Goal: Contribute content: Contribute content

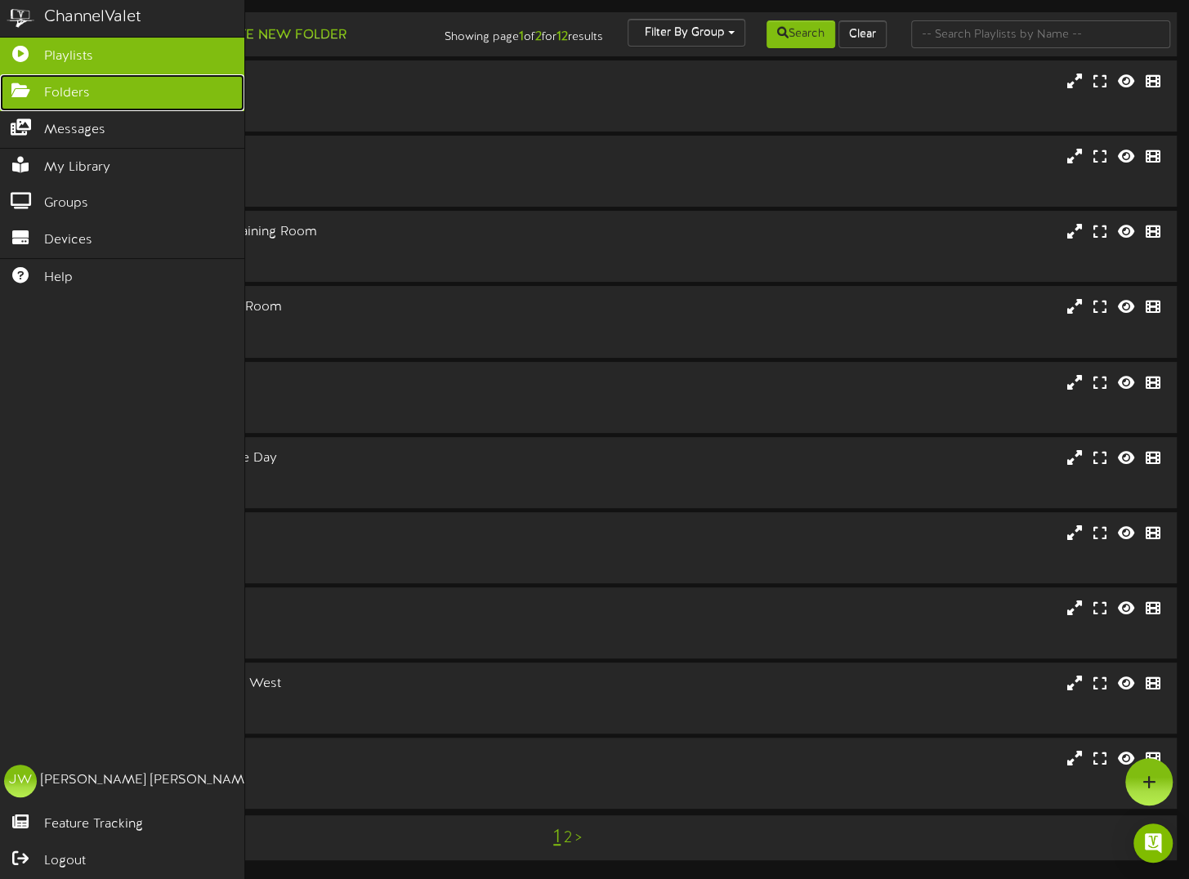
click at [35, 89] on icon at bounding box center [20, 89] width 41 height 12
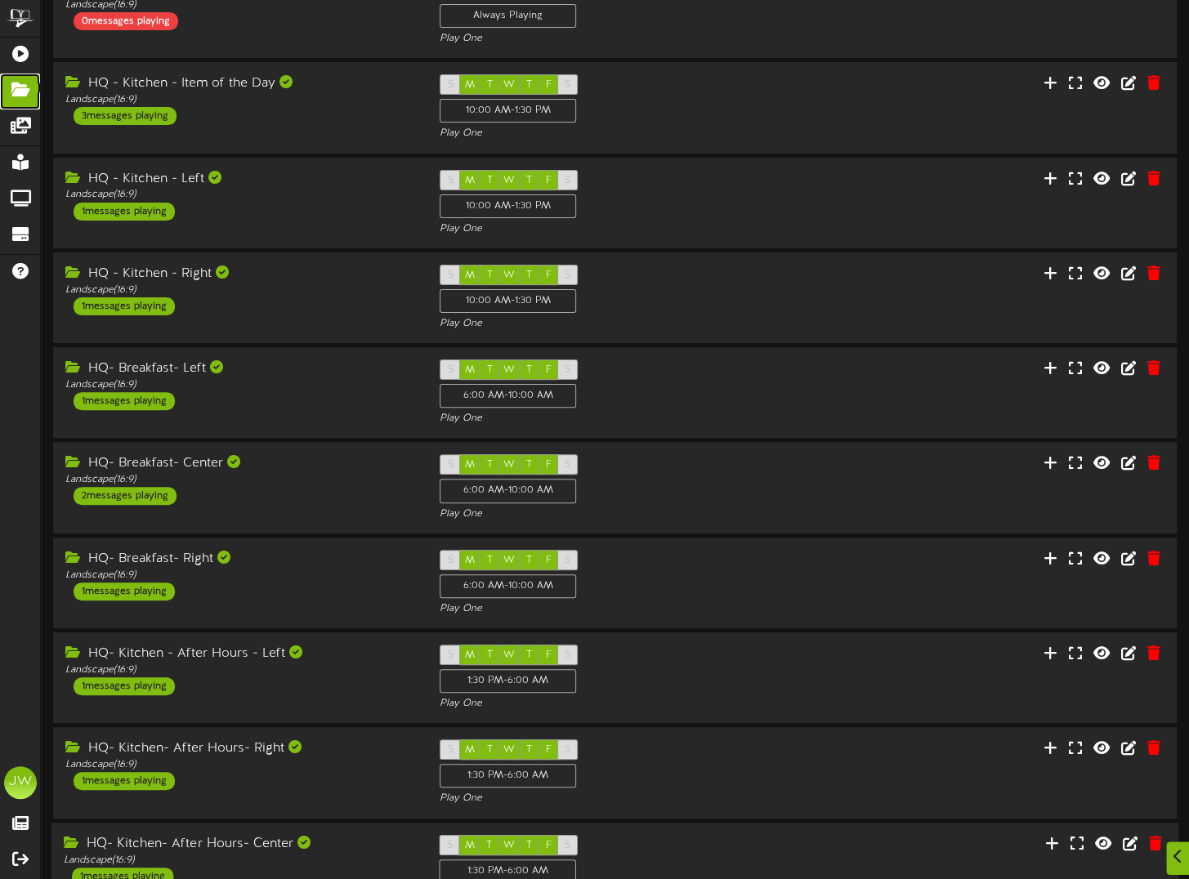
scroll to position [217, 0]
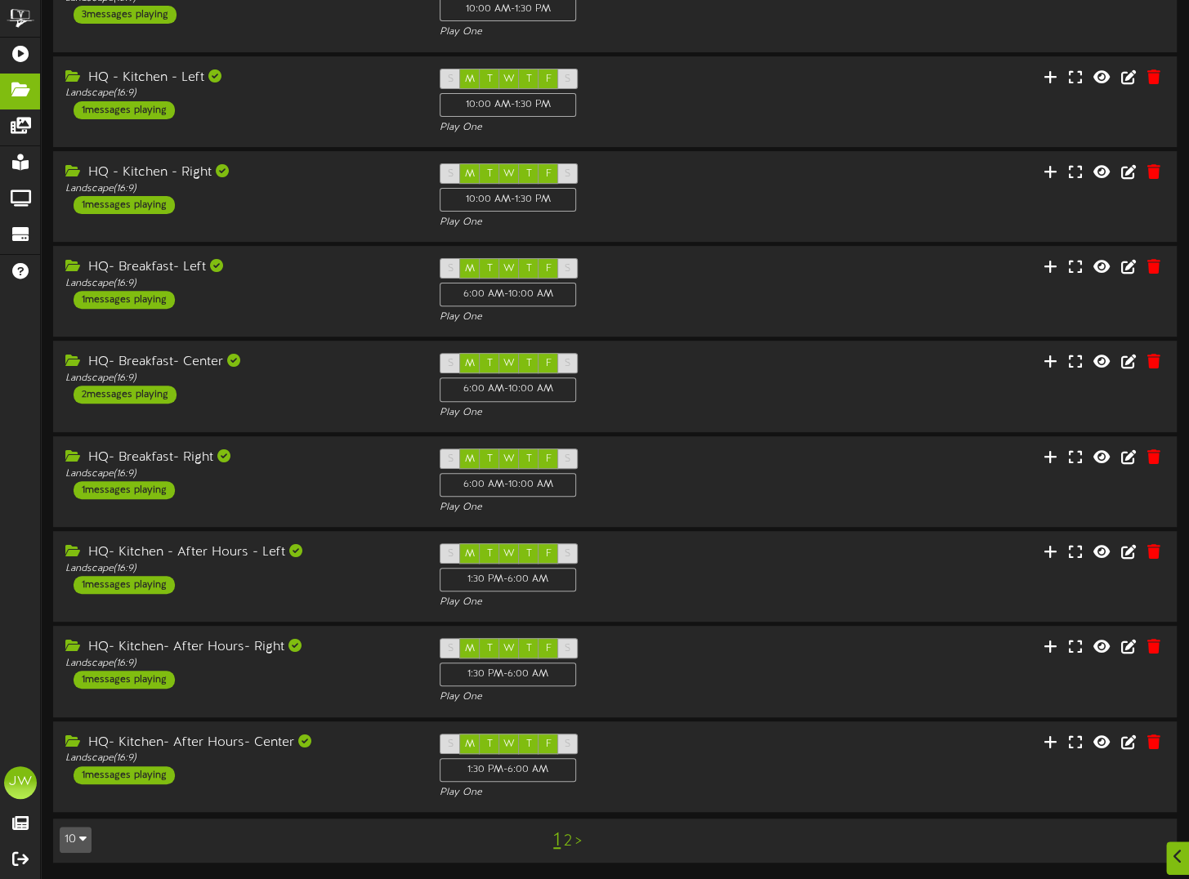
click at [570, 847] on link "2" at bounding box center [568, 842] width 8 height 18
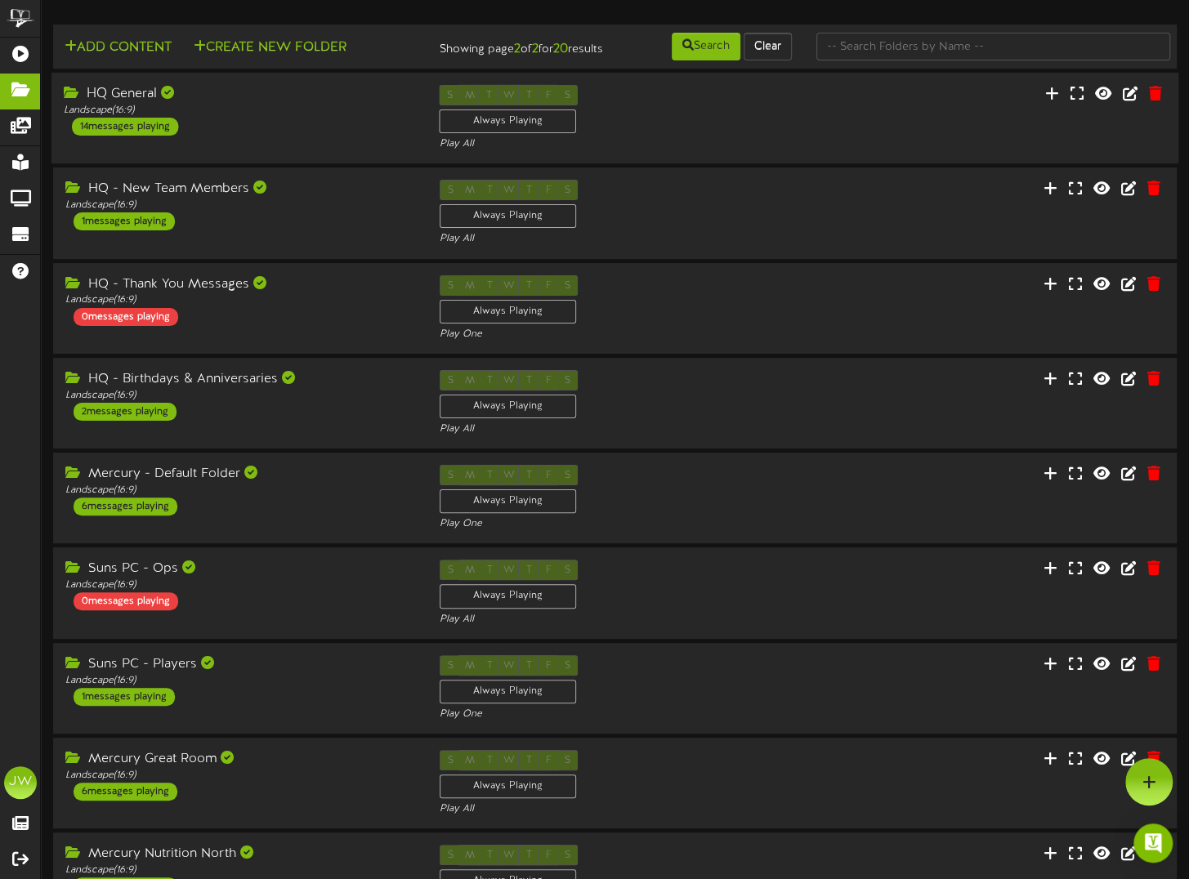
click at [135, 104] on div "HQ General" at bounding box center [239, 94] width 351 height 19
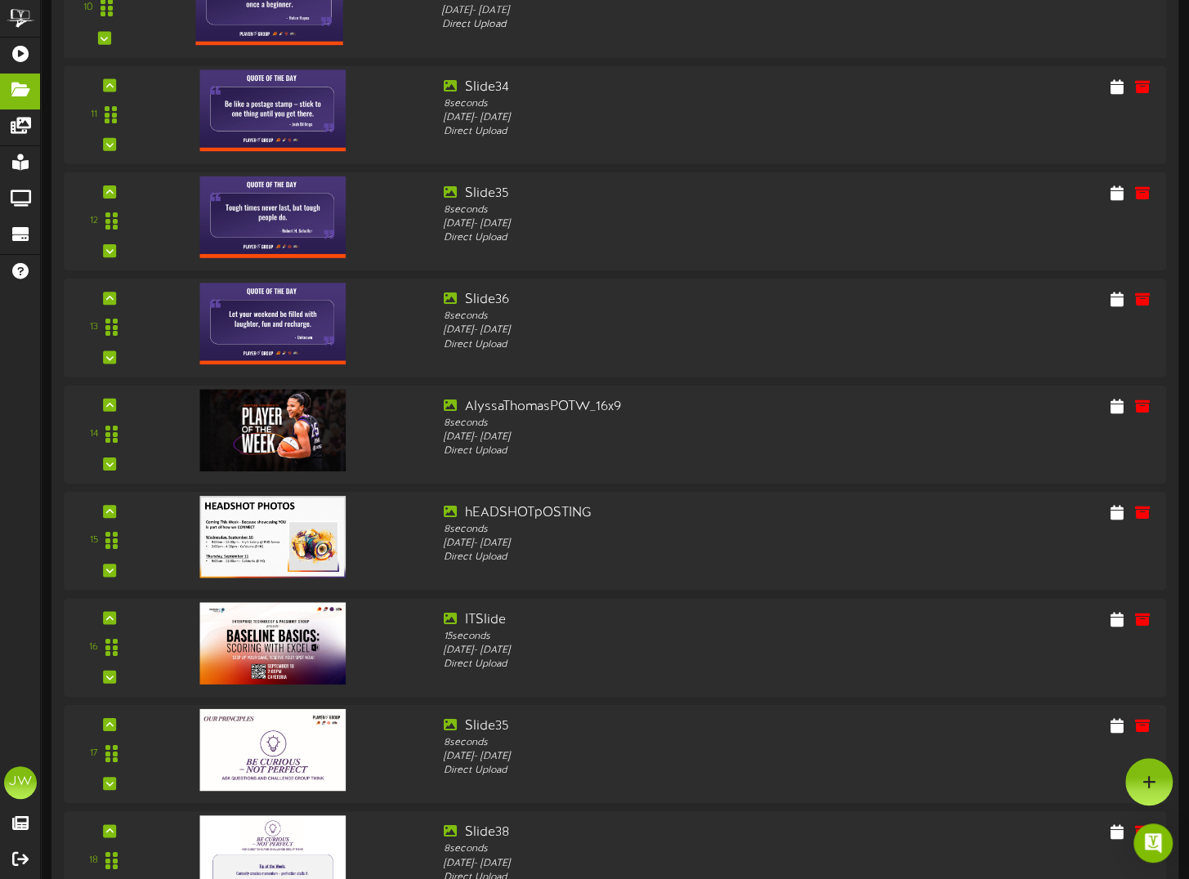
scroll to position [735, 0]
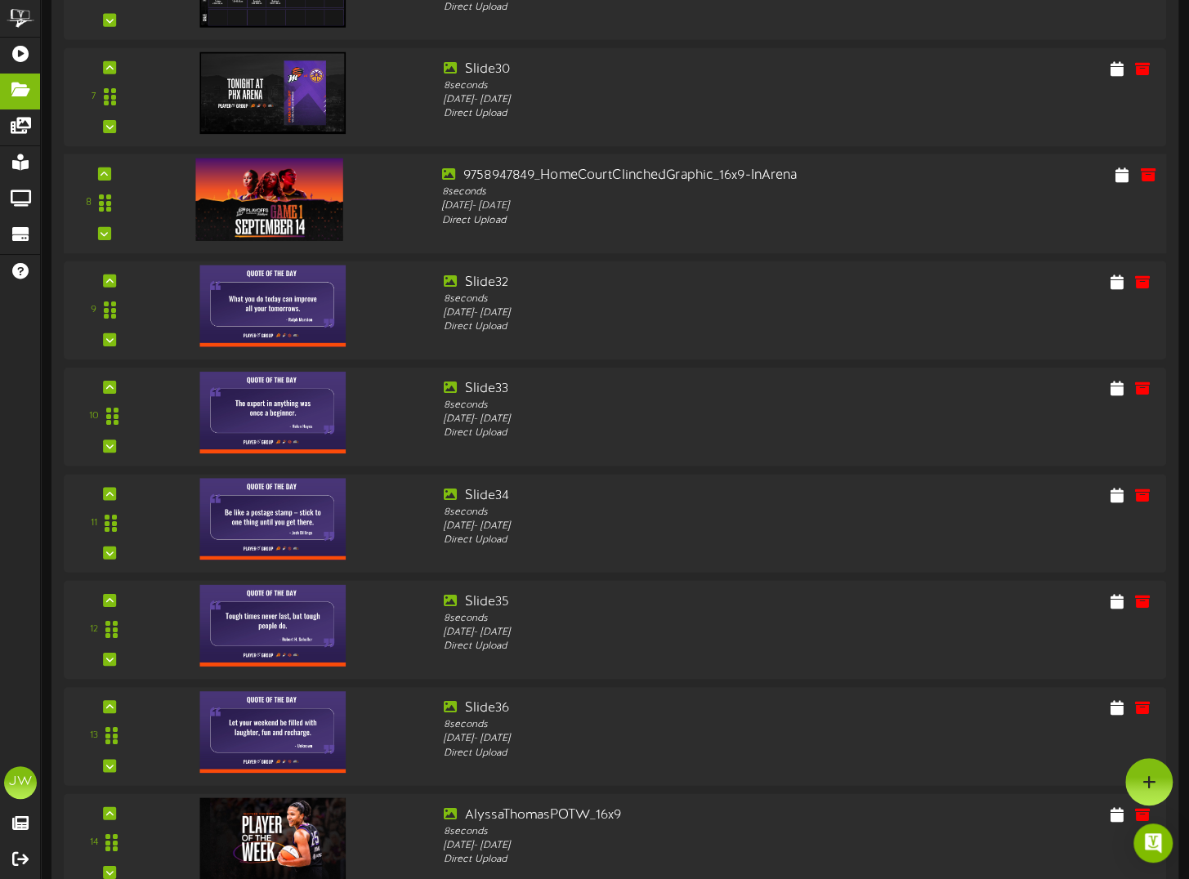
click at [254, 209] on img at bounding box center [269, 199] width 147 height 83
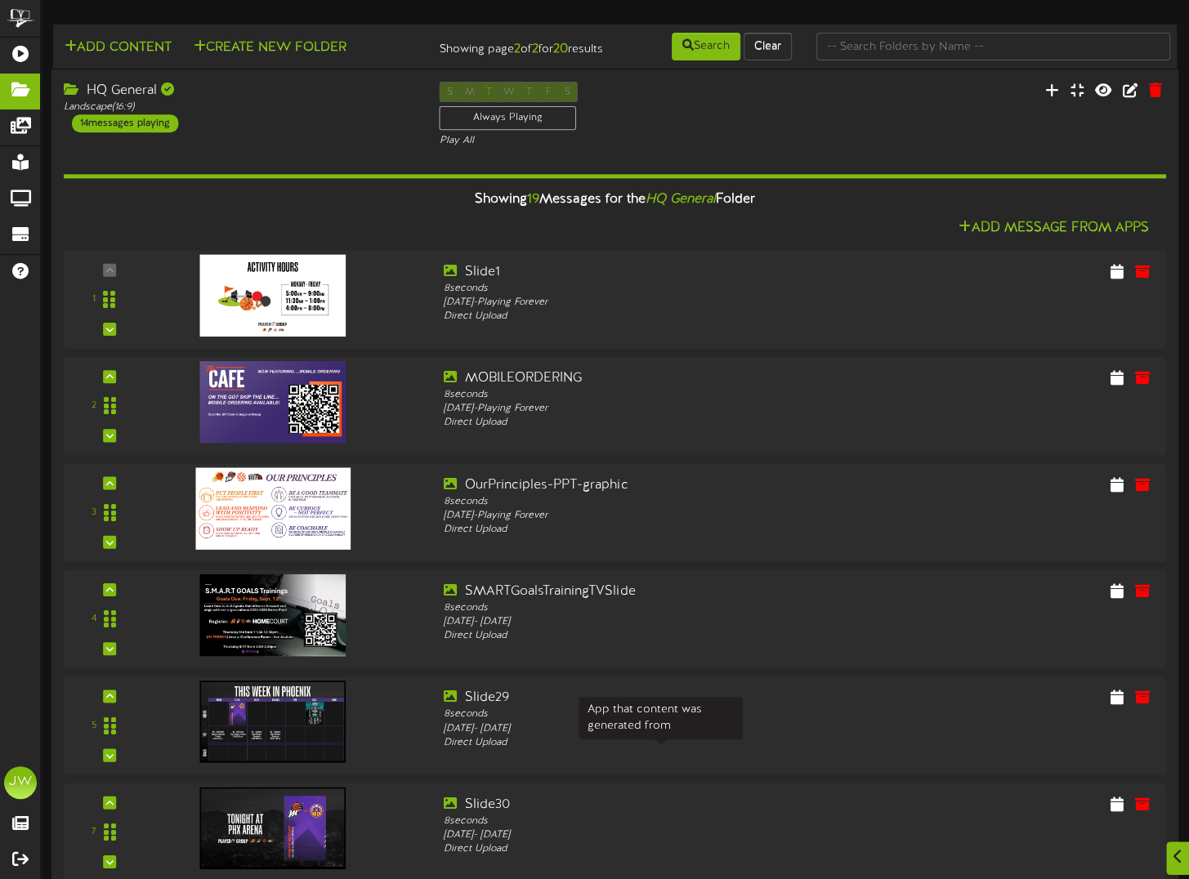
scroll to position [409, 0]
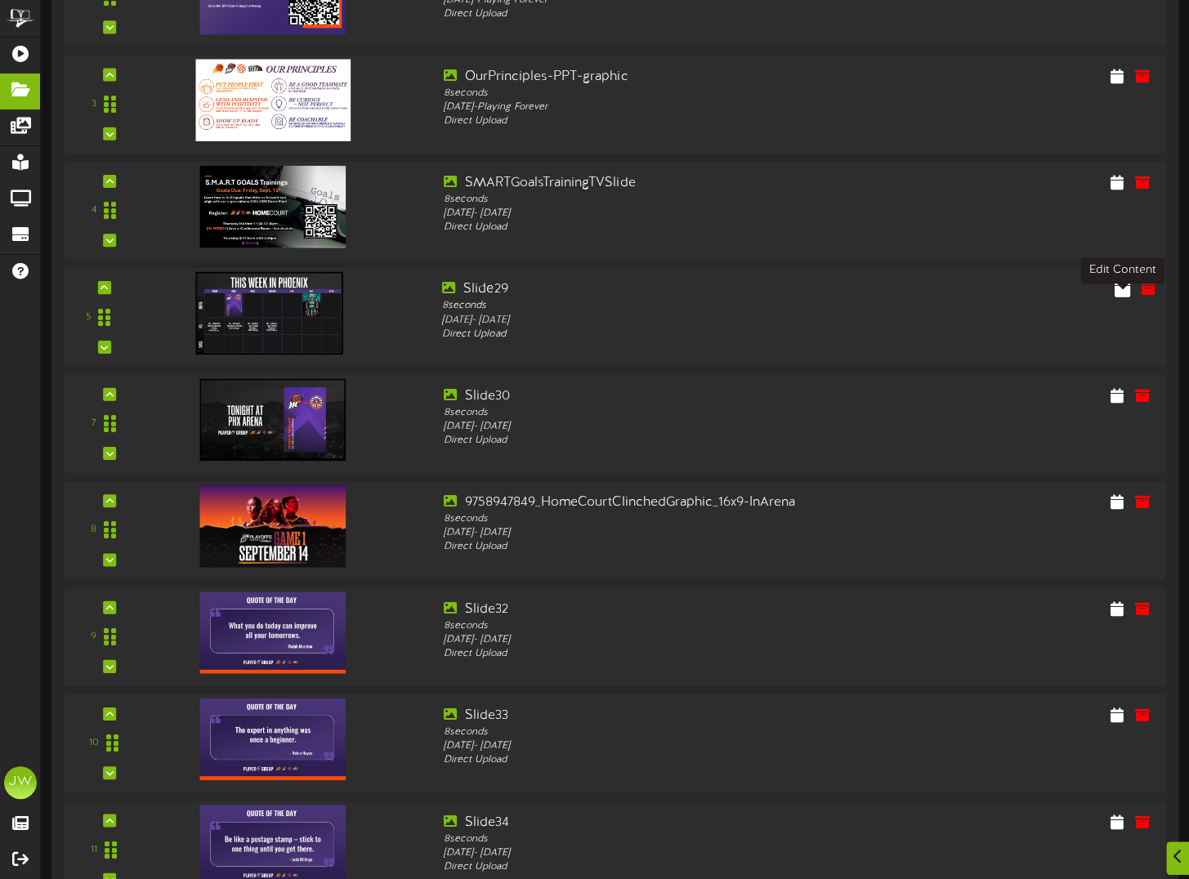
click at [1116, 297] on icon at bounding box center [1122, 288] width 16 height 18
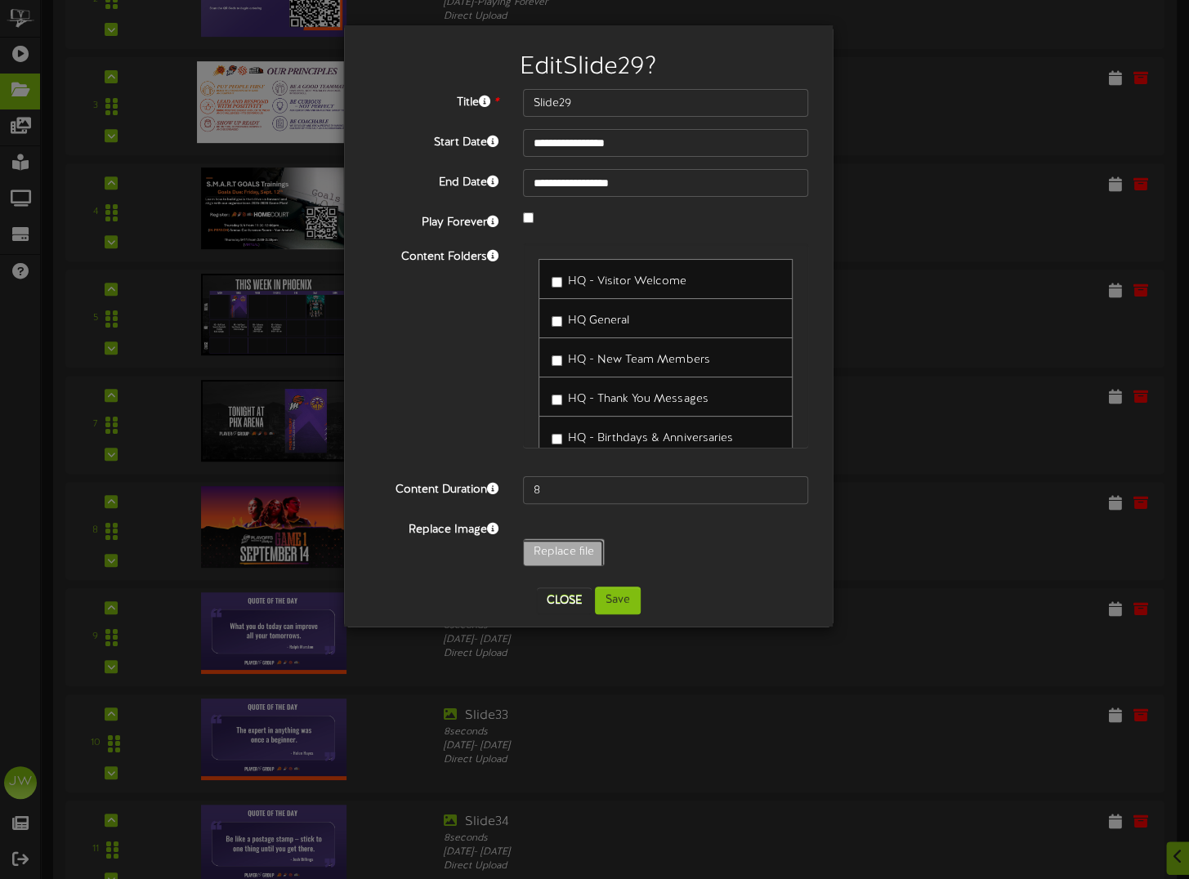
type input "**********"
type input "DowntownPHX"
click at [616, 600] on button "Save" at bounding box center [618, 601] width 46 height 28
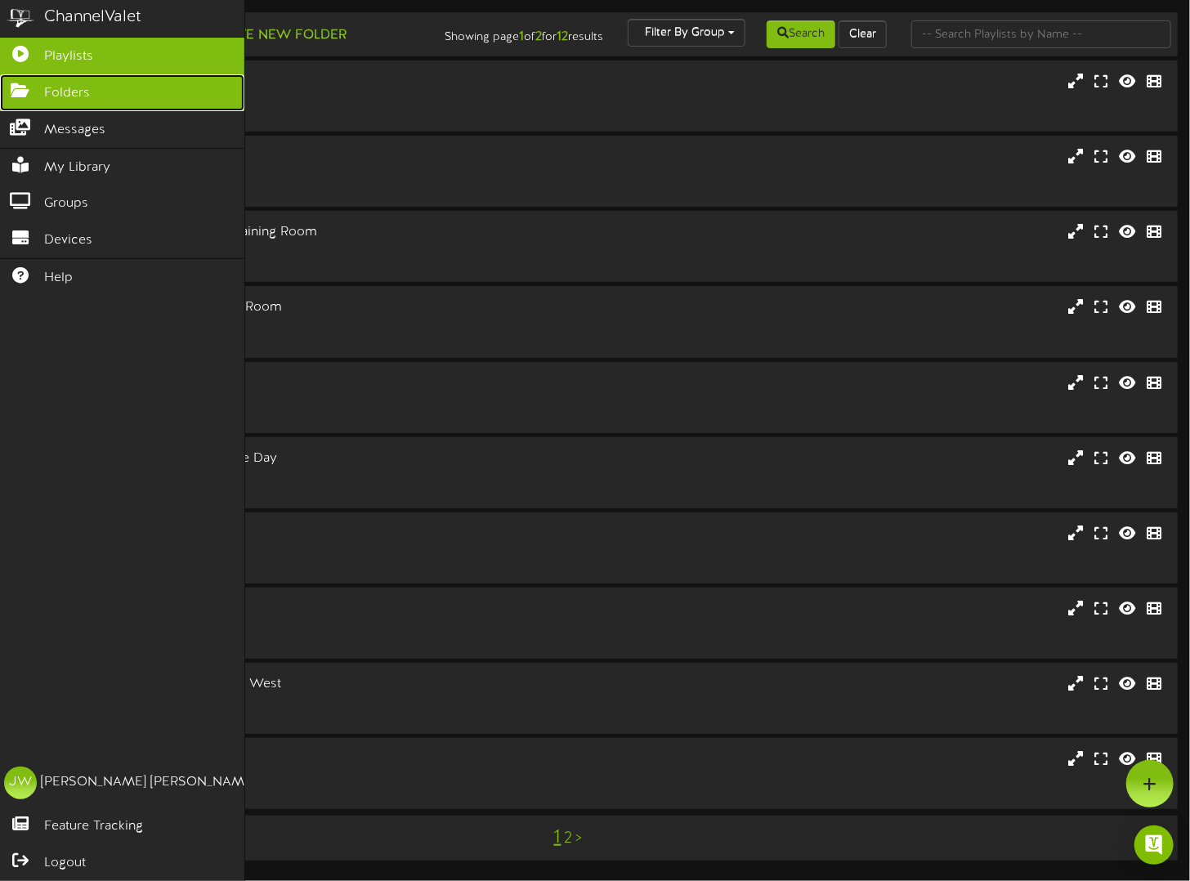
click at [32, 78] on link "Folders" at bounding box center [122, 92] width 244 height 37
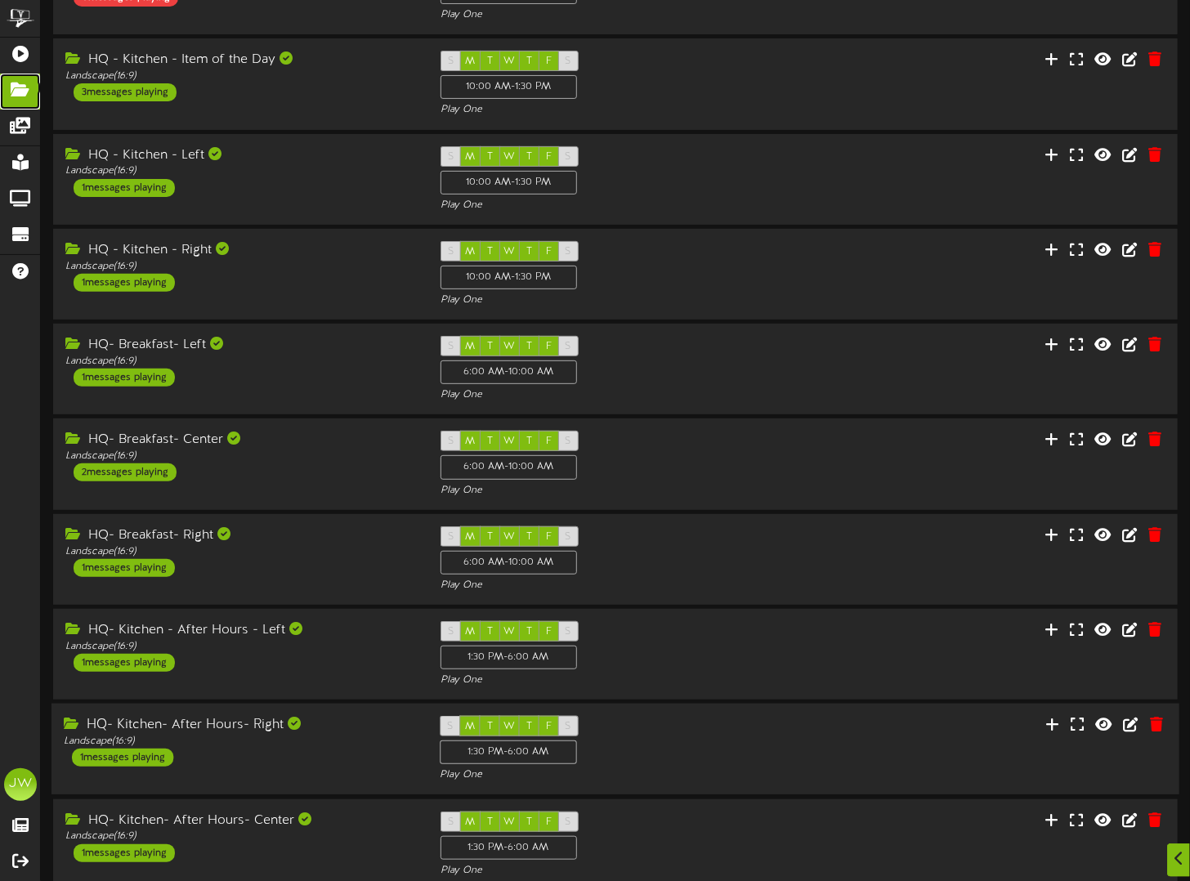
scroll to position [216, 0]
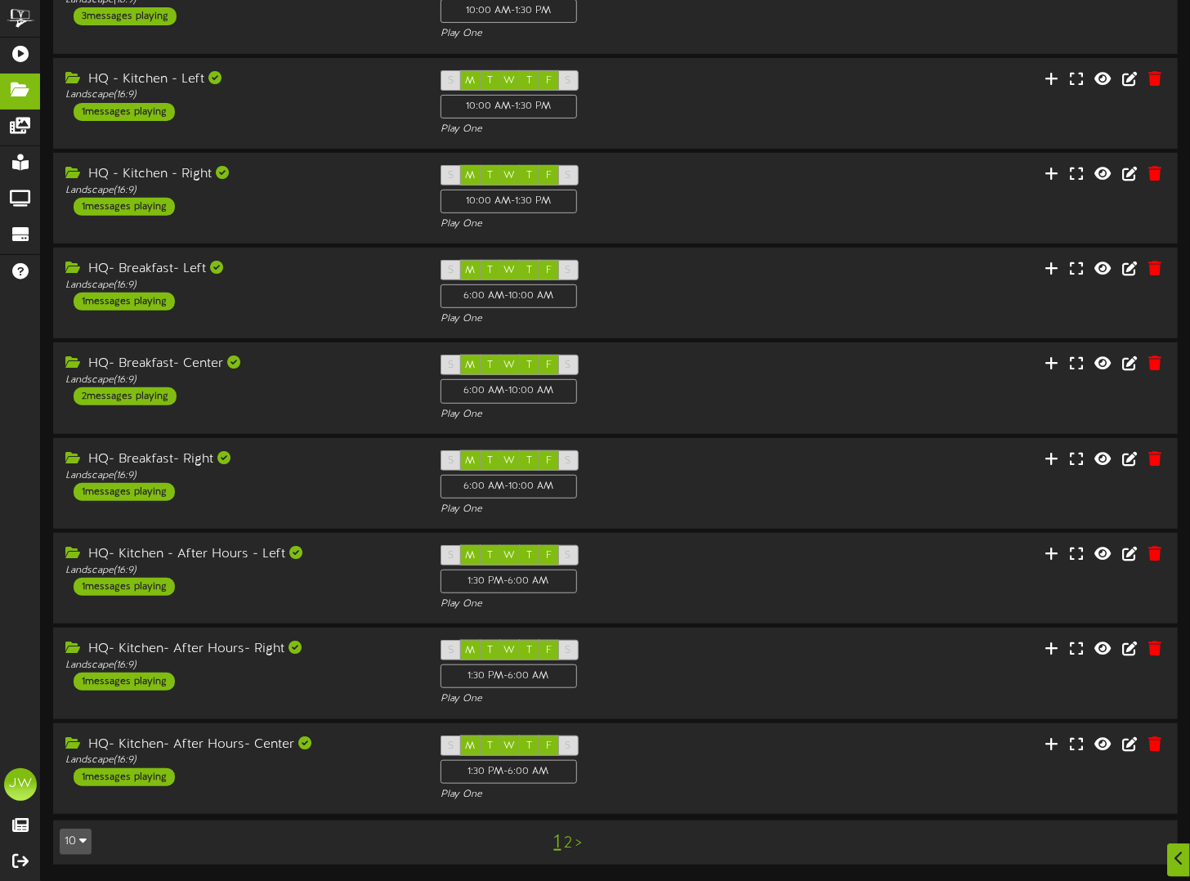
click at [568, 842] on link "2" at bounding box center [569, 843] width 8 height 18
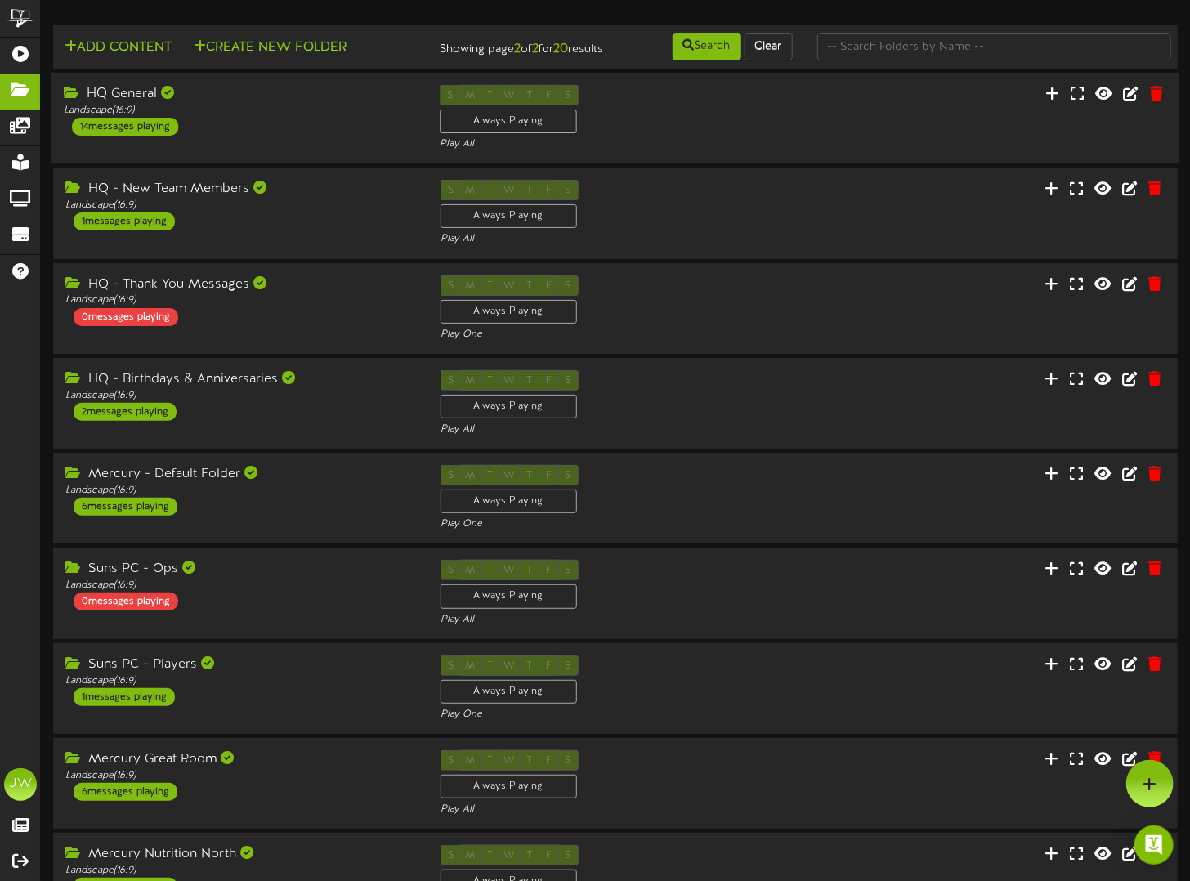
click at [112, 104] on div "HQ General" at bounding box center [239, 94] width 351 height 19
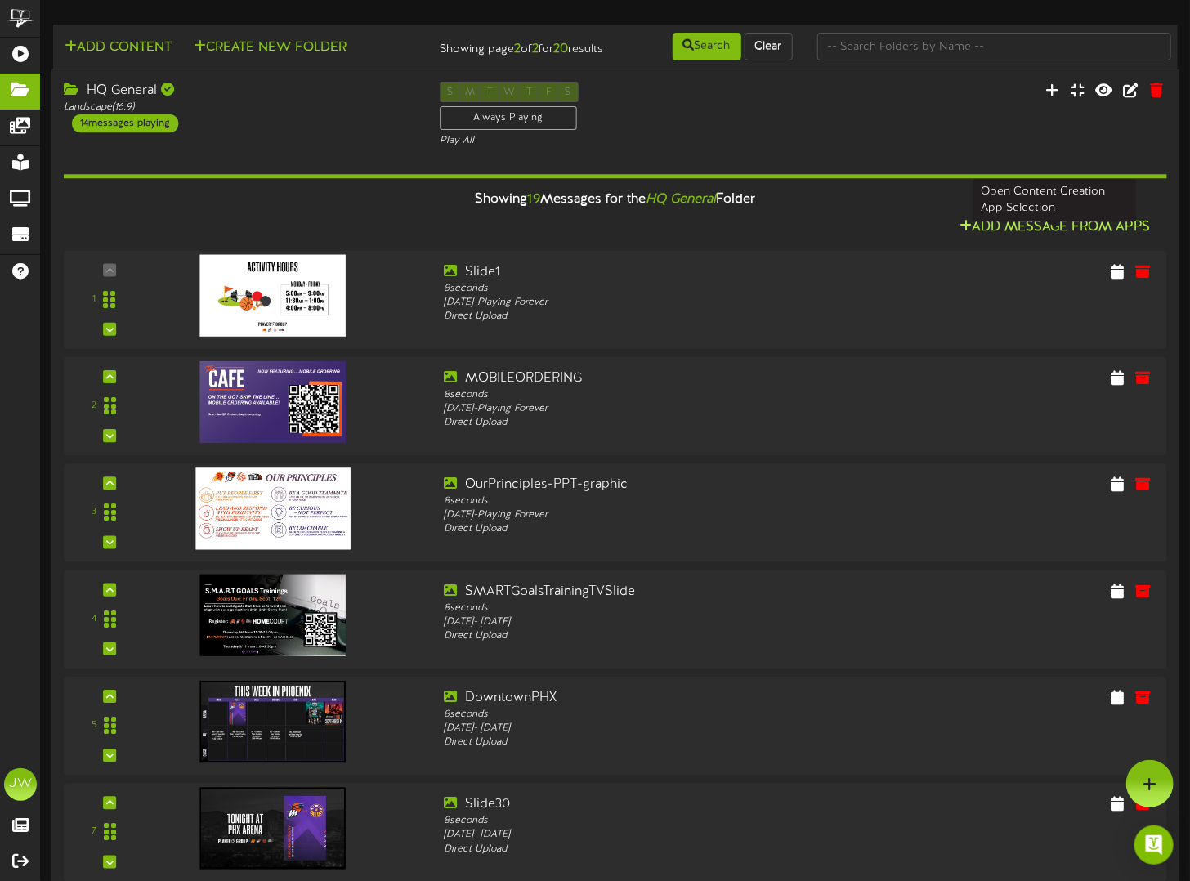
click at [1044, 235] on button "Add Message From Apps" at bounding box center [1054, 228] width 200 height 20
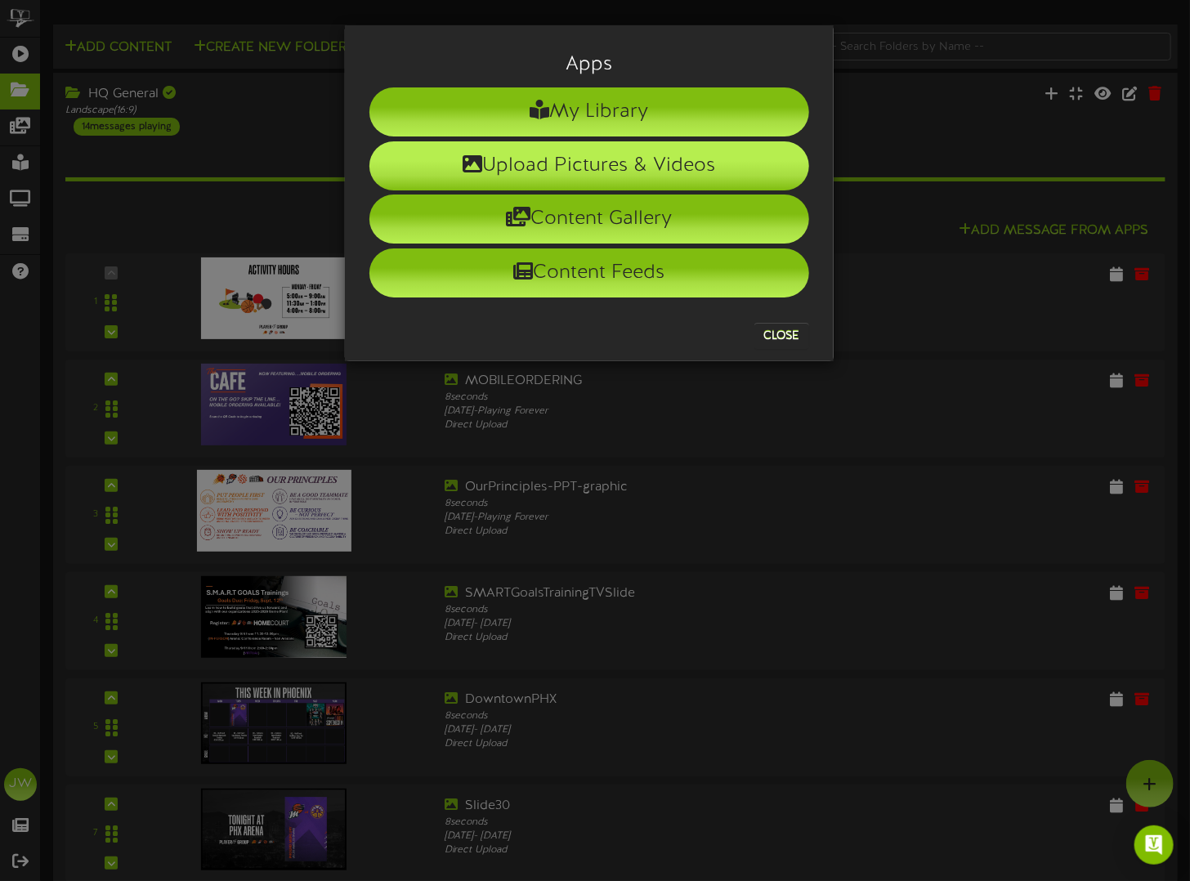
click at [536, 171] on li "Upload Pictures & Videos" at bounding box center [589, 165] width 440 height 49
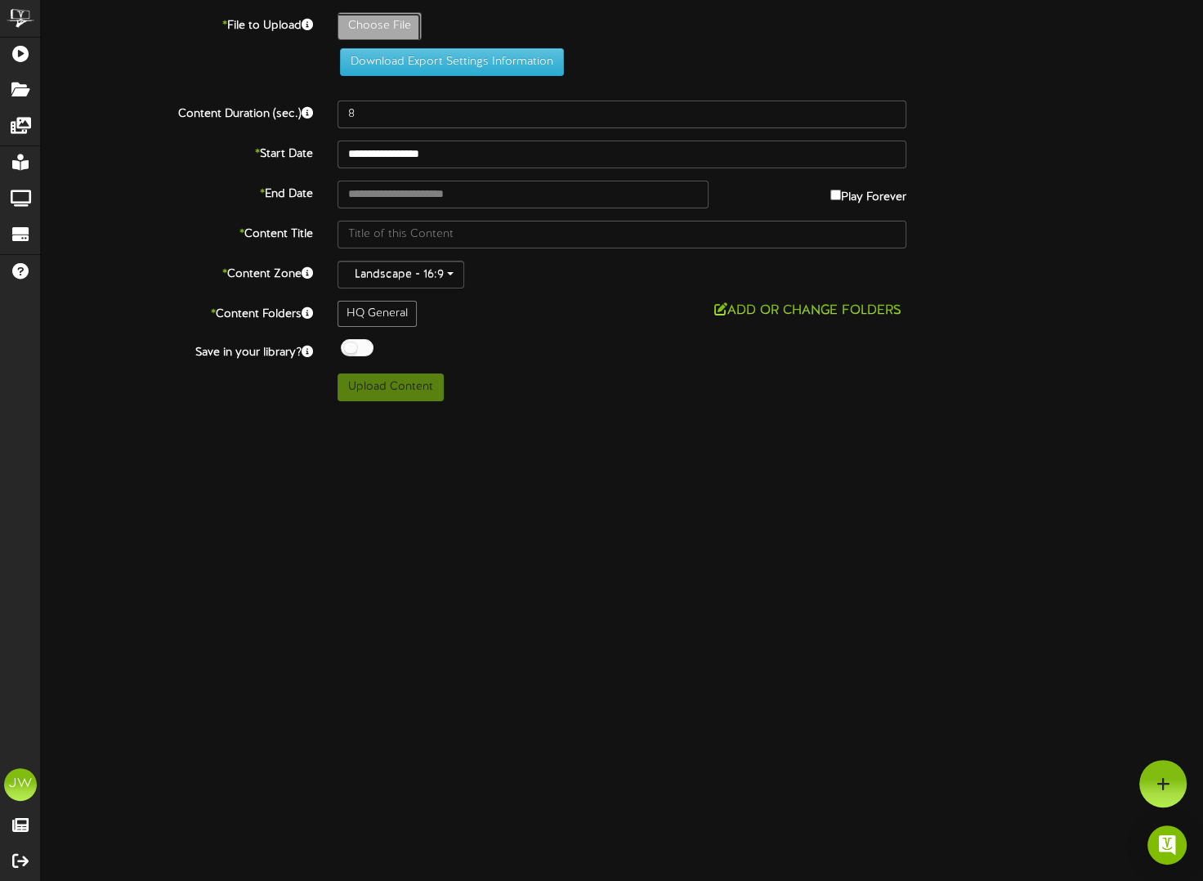
type input "**********"
type input "1YearAnniversaryCupRaffleSlide"
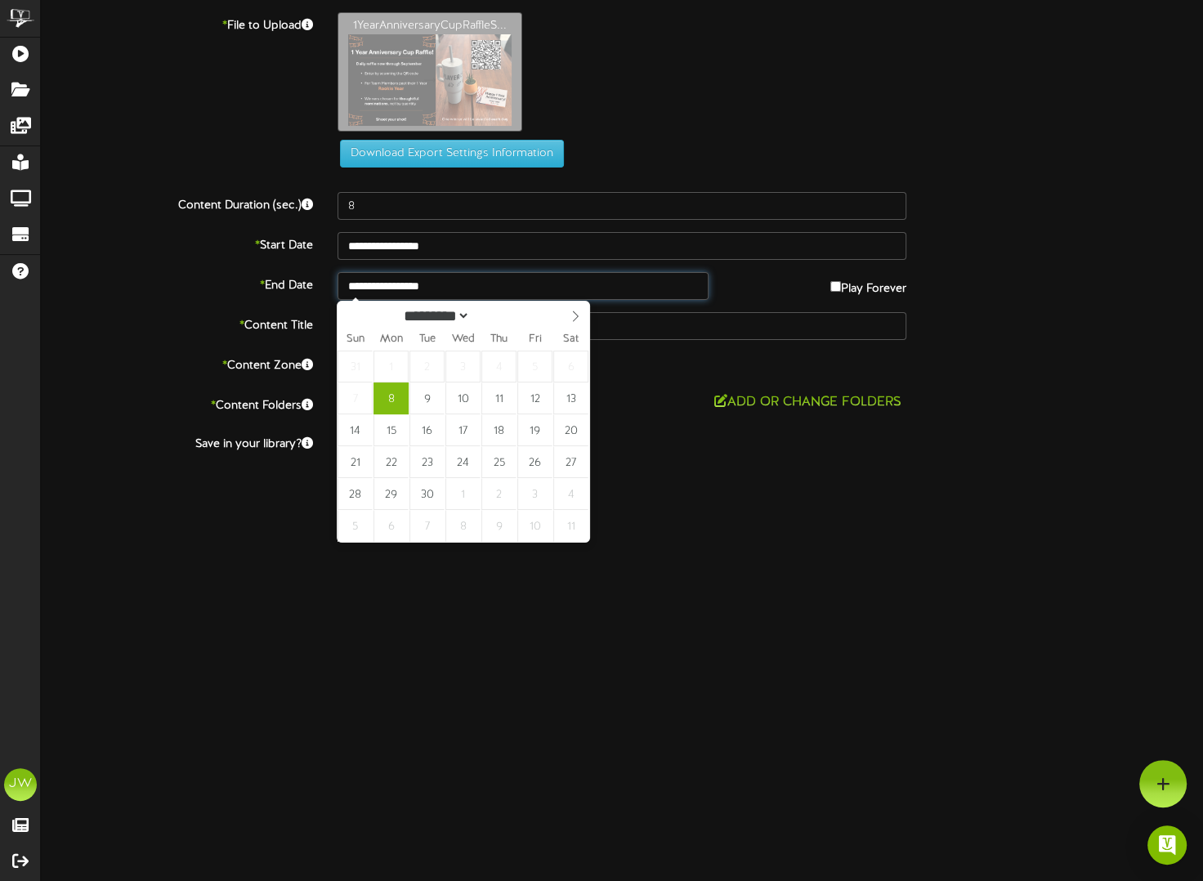
click at [463, 282] on input "**********" at bounding box center [522, 286] width 371 height 28
type input "**********"
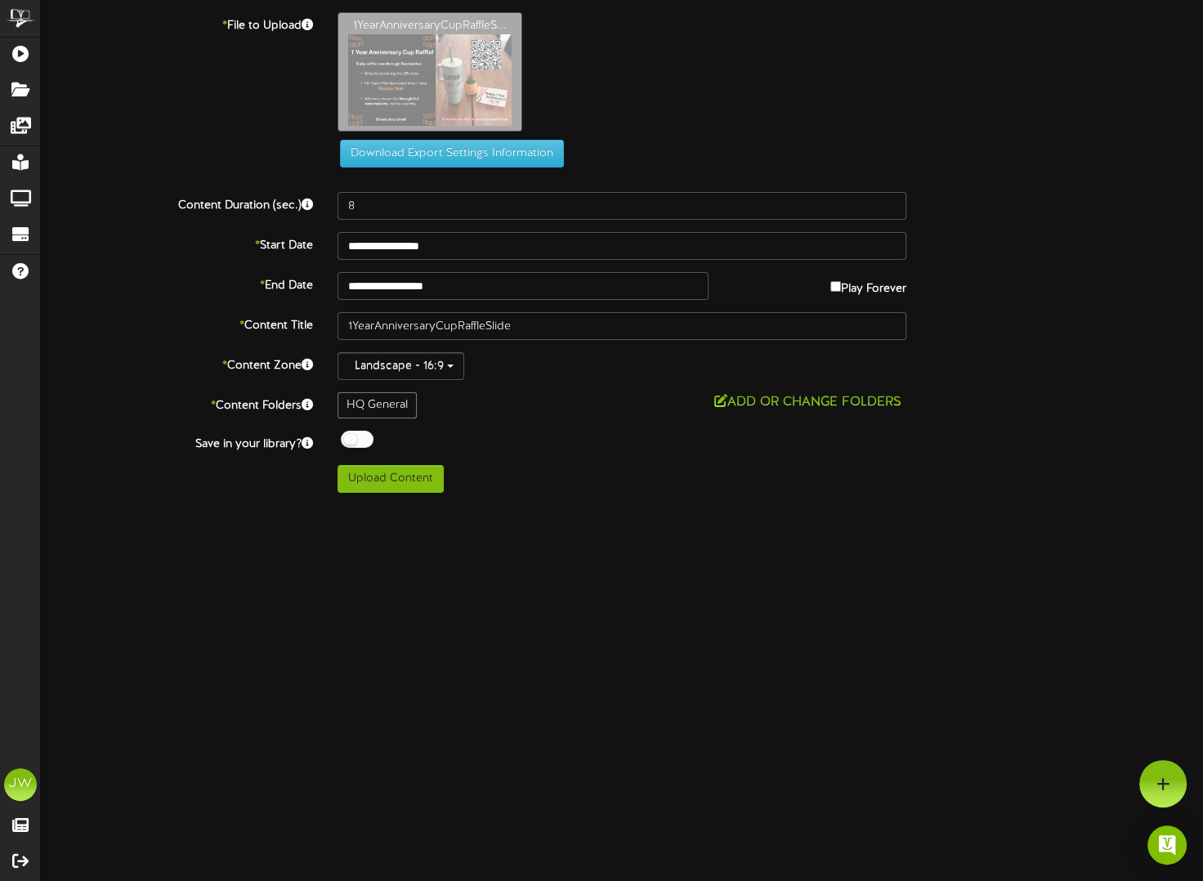
drag, startPoint x: 502, startPoint y: 623, endPoint x: 401, endPoint y: 534, distance: 134.3
click at [500, 505] on html "ChannelValet Playlists Folders Messages My Library Groups Devices Help [PERSON_…" at bounding box center [601, 252] width 1203 height 505
click at [347, 433] on div at bounding box center [357, 439] width 33 height 17
click at [381, 478] on button "Upload Content" at bounding box center [390, 479] width 106 height 28
